Goal: Find contact information: Find contact information

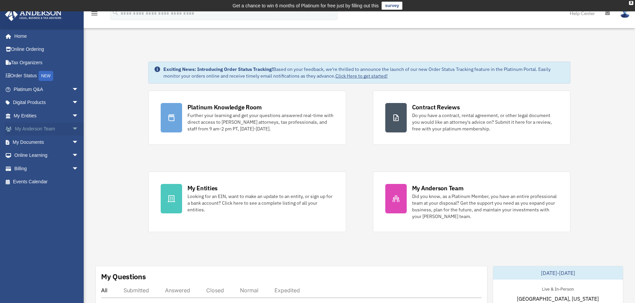
click at [31, 128] on link "My [PERSON_NAME] Team arrow_drop_down" at bounding box center [47, 129] width 84 height 13
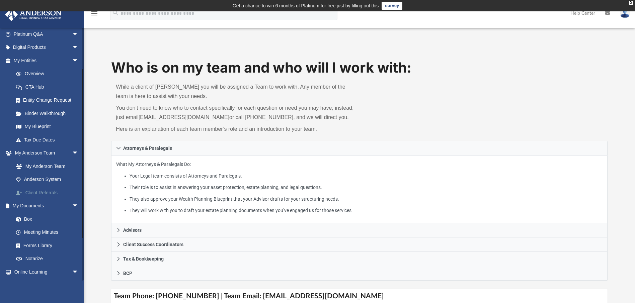
scroll to position [67, 0]
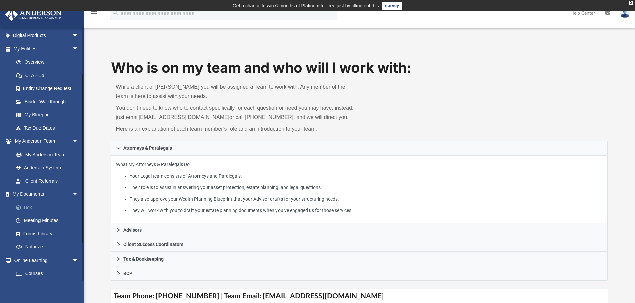
click at [27, 206] on link "Box" at bounding box center [48, 207] width 79 height 13
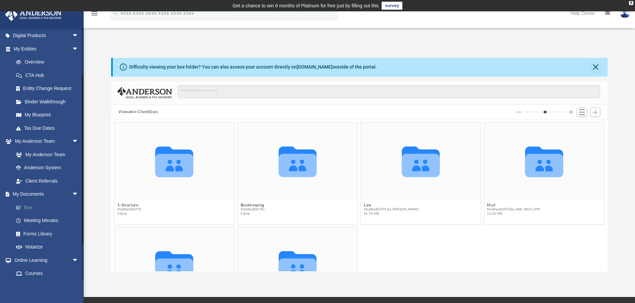
scroll to position [147, 491]
click at [487, 205] on button "Mail" at bounding box center [513, 205] width 53 height 4
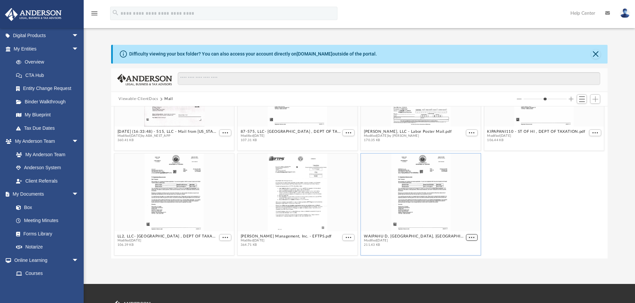
scroll to position [1105, 0]
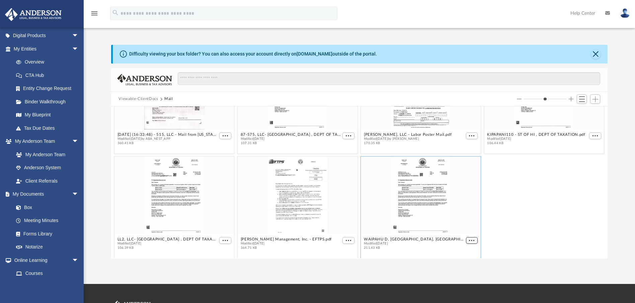
click at [468, 238] on button "More options" at bounding box center [472, 240] width 12 height 7
click at [459, 218] on li "Preview" at bounding box center [460, 217] width 19 height 7
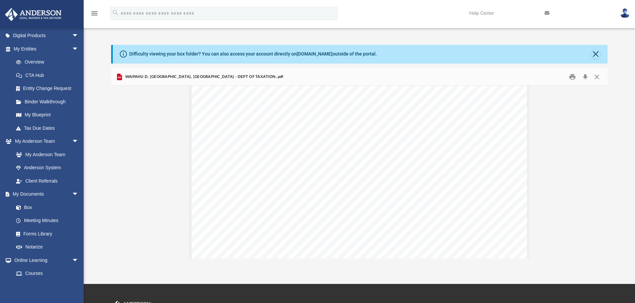
scroll to position [0, 0]
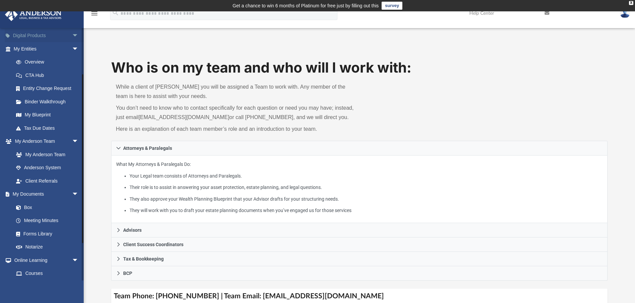
click at [48, 36] on link "Digital Products arrow_drop_down" at bounding box center [47, 35] width 84 height 13
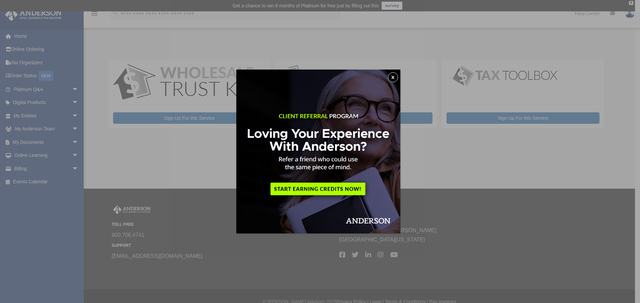
click at [395, 79] on button "x" at bounding box center [393, 77] width 10 height 10
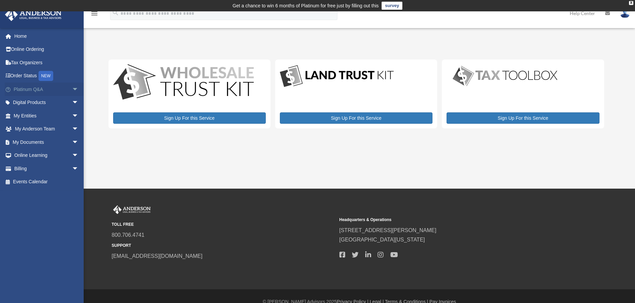
click at [35, 87] on link "Platinum Q&A arrow_drop_down" at bounding box center [47, 89] width 84 height 13
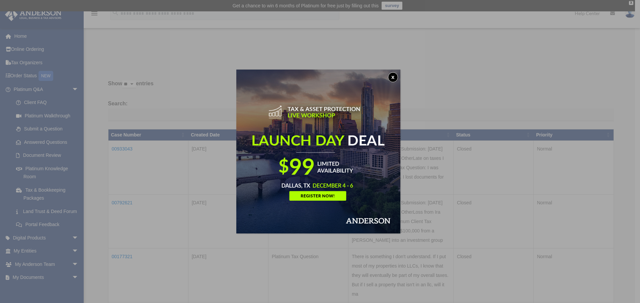
click at [395, 78] on button "x" at bounding box center [393, 77] width 10 height 10
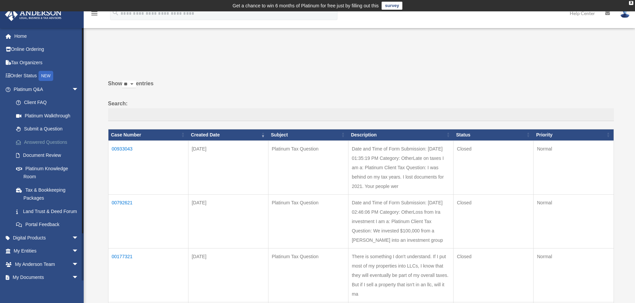
click at [56, 141] on link "Answered Questions" at bounding box center [48, 142] width 79 height 13
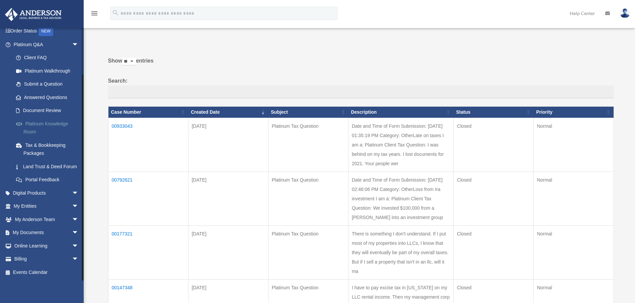
scroll to position [33, 0]
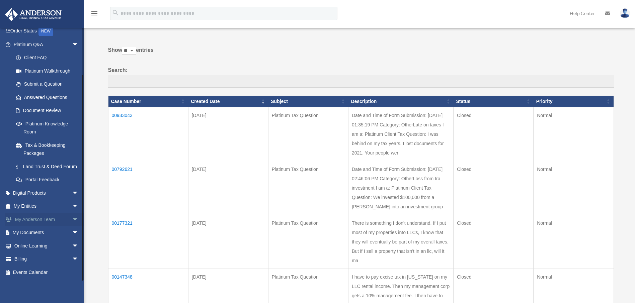
click at [44, 217] on link "My [PERSON_NAME] Team arrow_drop_down" at bounding box center [47, 219] width 84 height 13
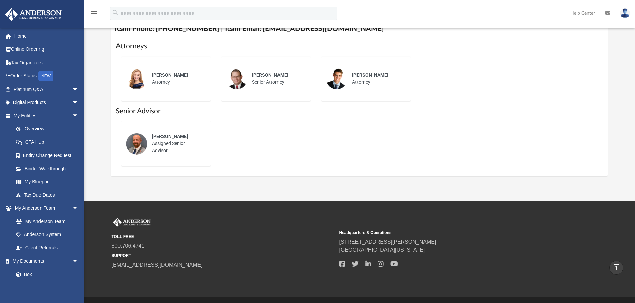
scroll to position [268, 0]
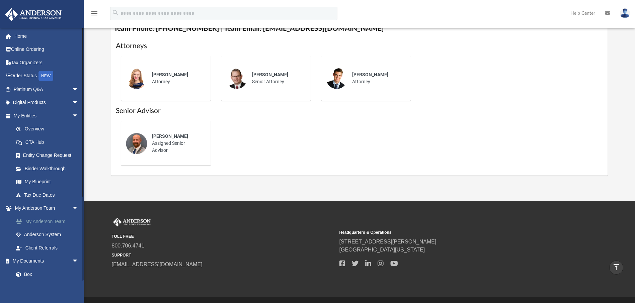
click at [59, 219] on link "My Anderson Team" at bounding box center [48, 221] width 79 height 13
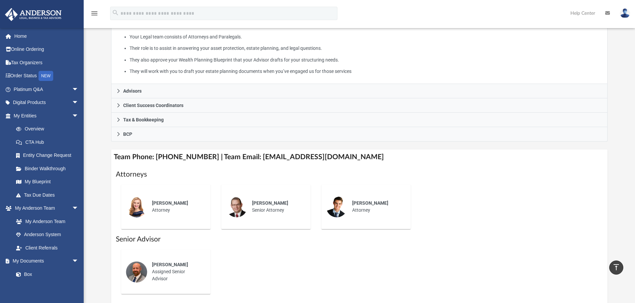
scroll to position [134, 0]
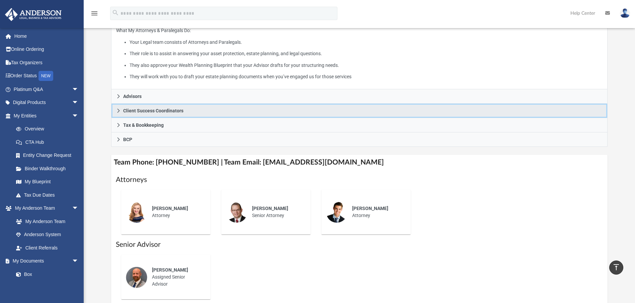
click at [165, 108] on span "Client Success Coordinators" at bounding box center [153, 110] width 60 height 5
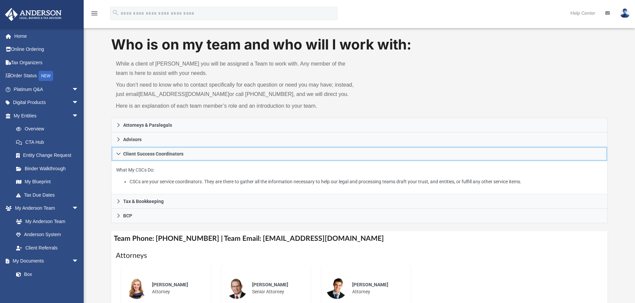
scroll to position [0, 0]
